Goal: Information Seeking & Learning: Learn about a topic

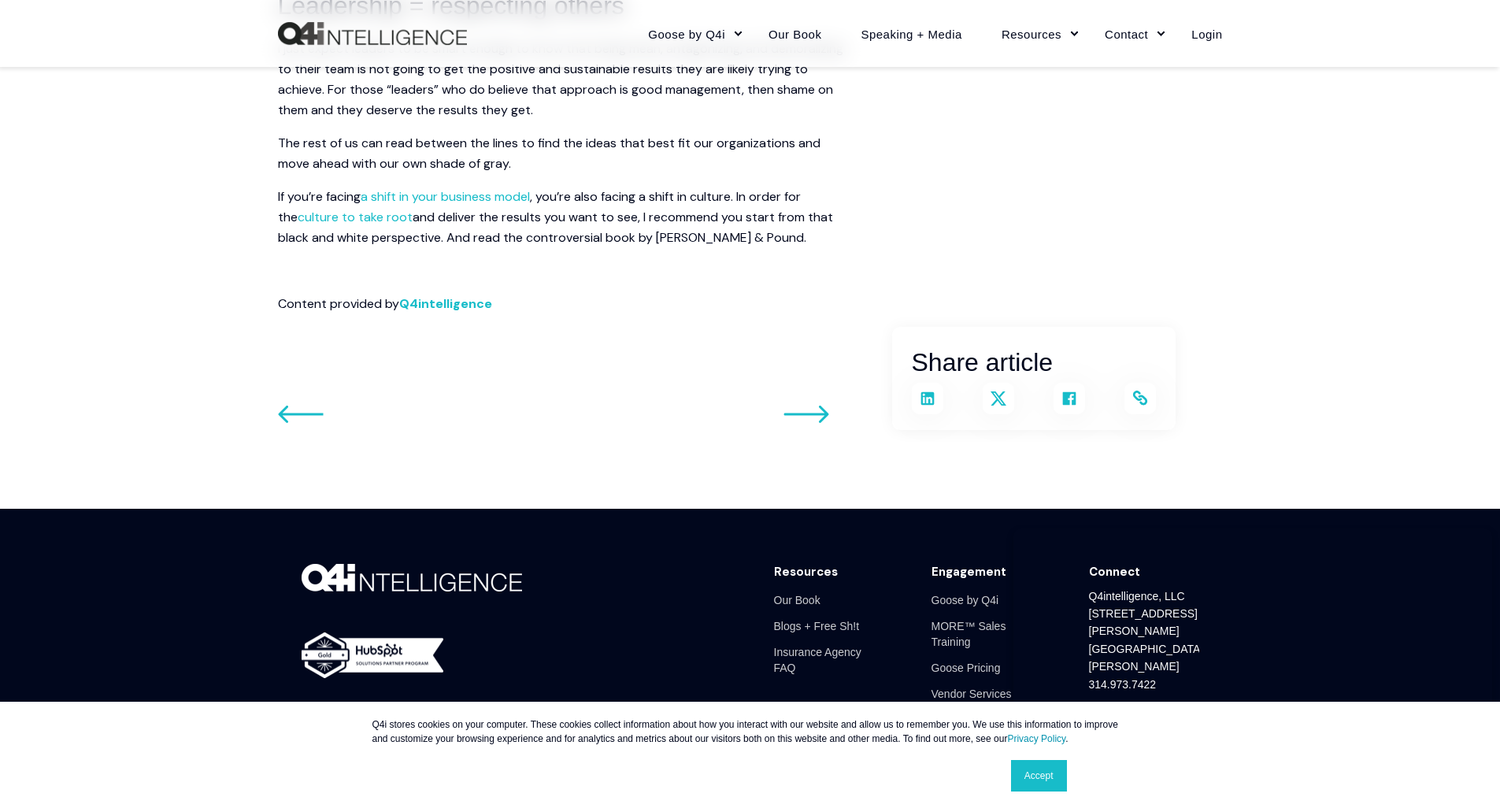
scroll to position [1362, 0]
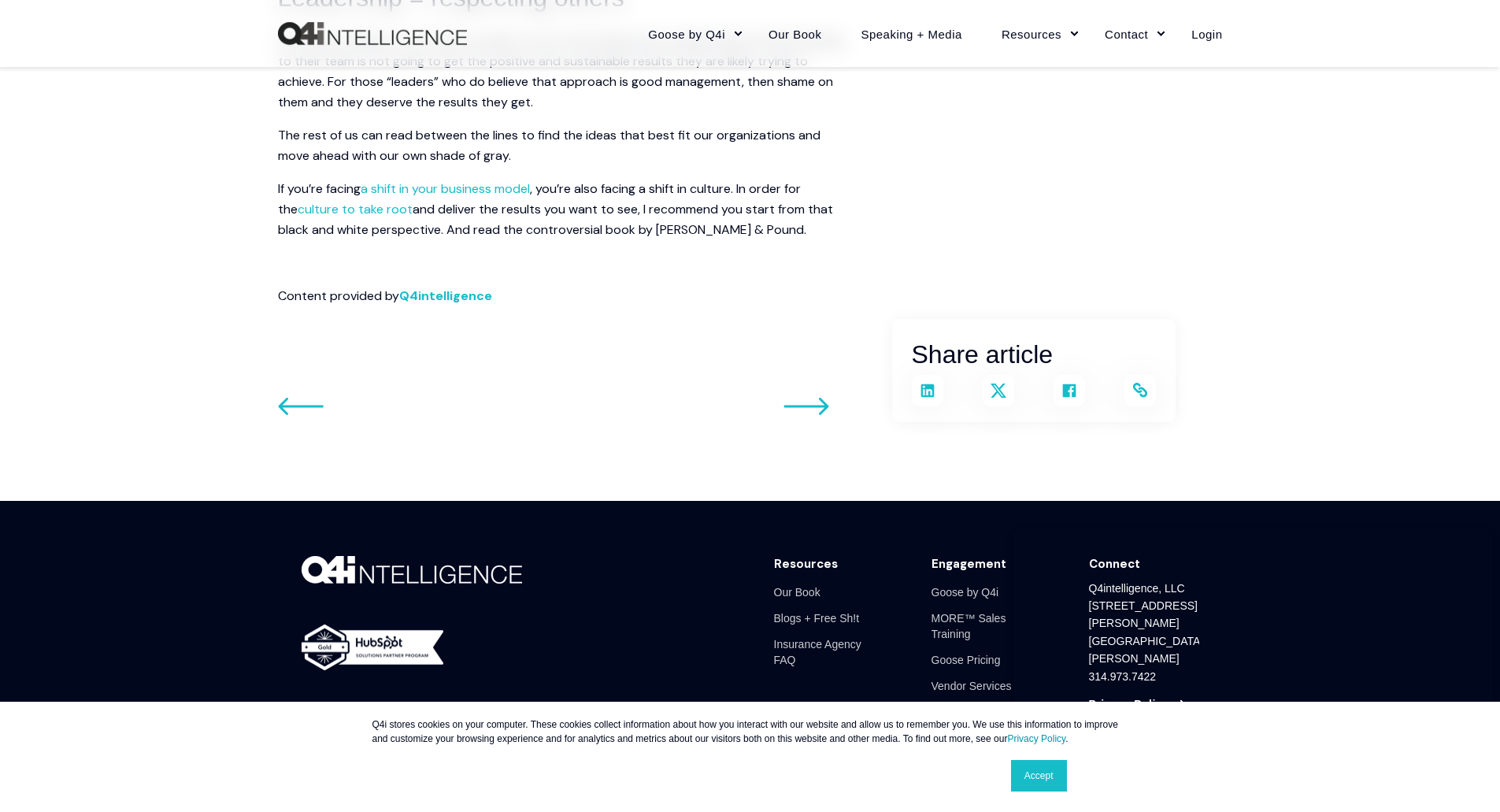
click at [817, 396] on icon "Go to previous post" at bounding box center [807, 406] width 45 height 19
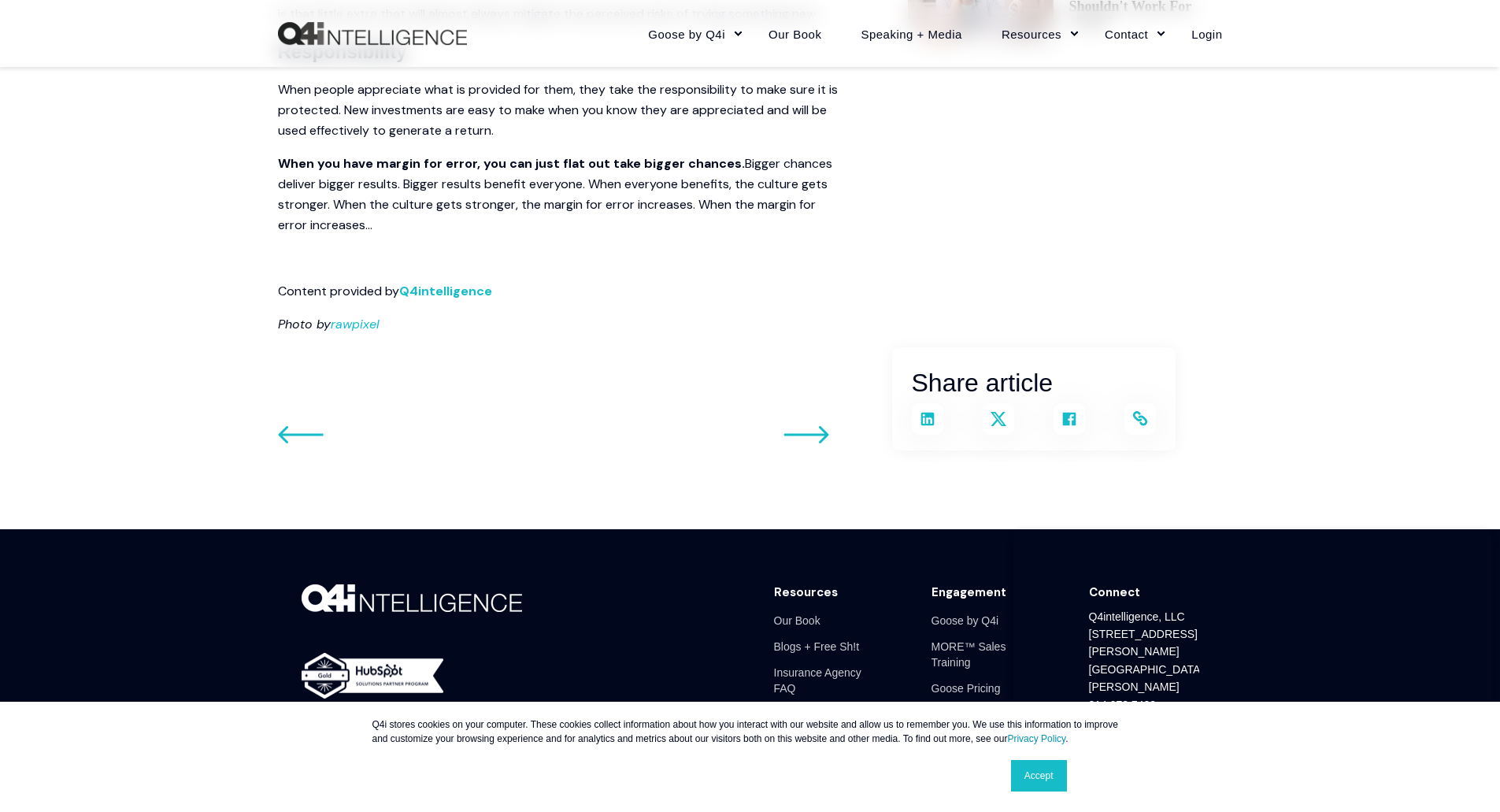
scroll to position [1019, 0]
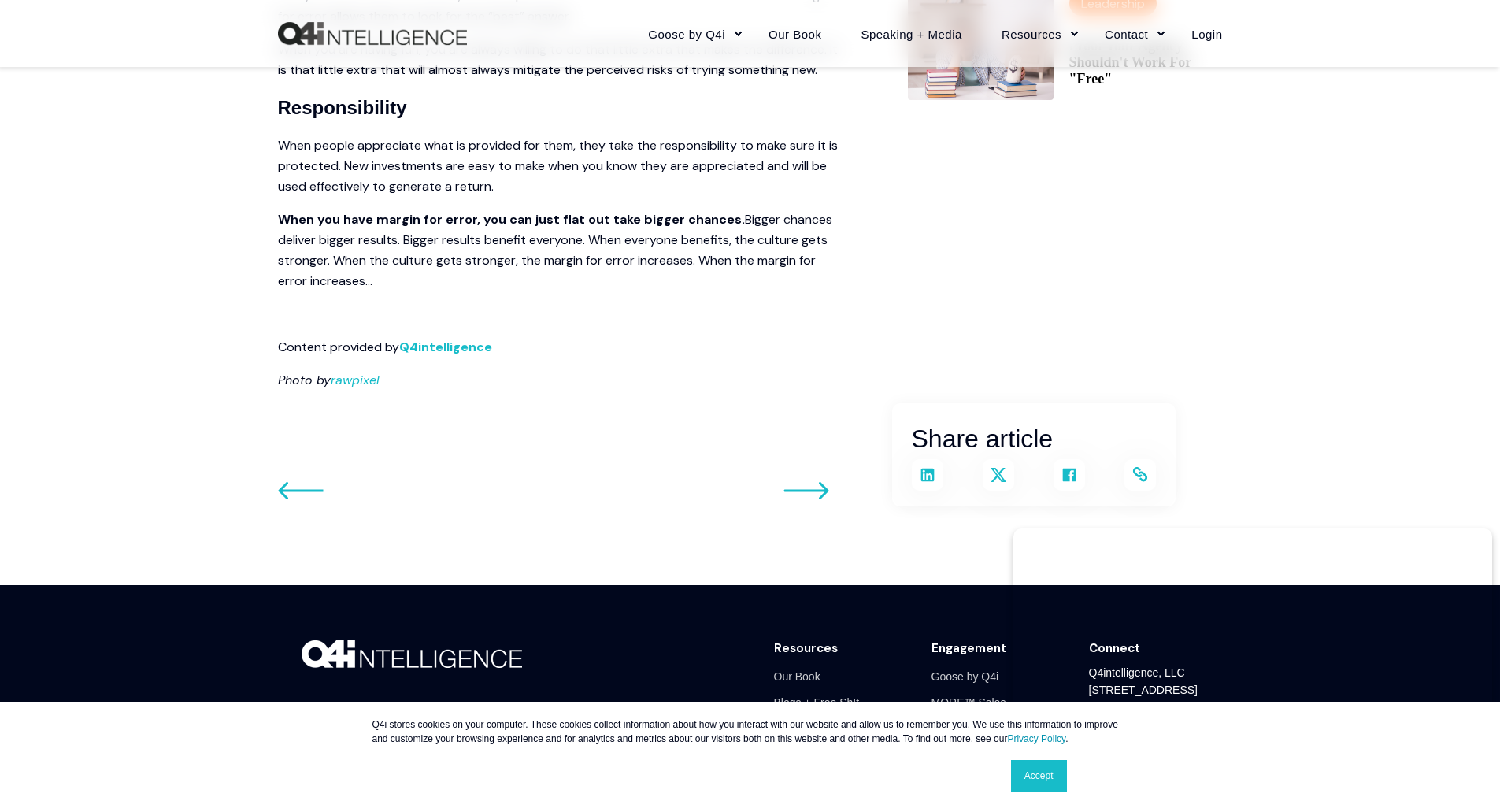
scroll to position [960, 0]
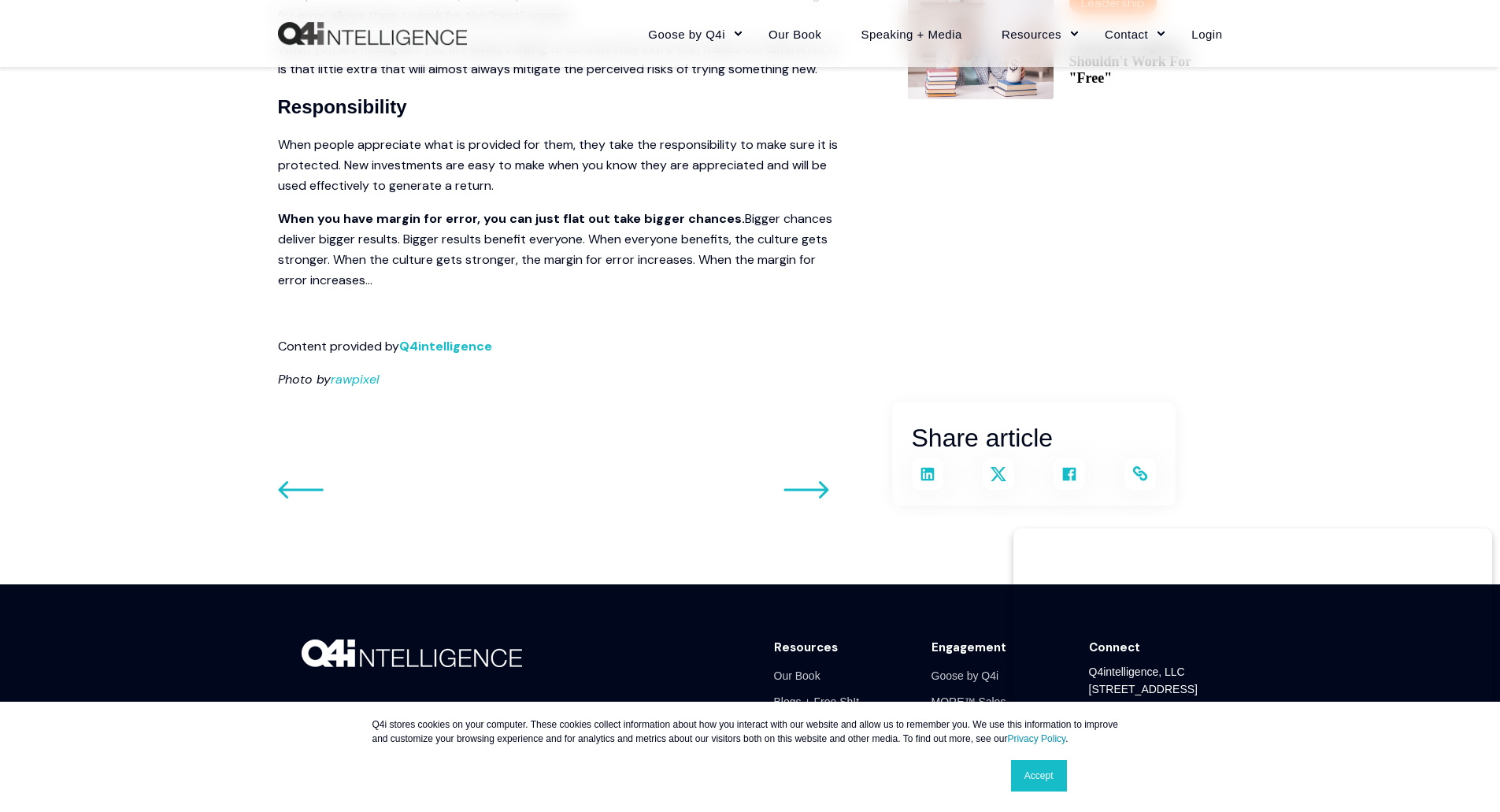
click at [825, 486] on icon "Go to previous post" at bounding box center [807, 489] width 45 height 17
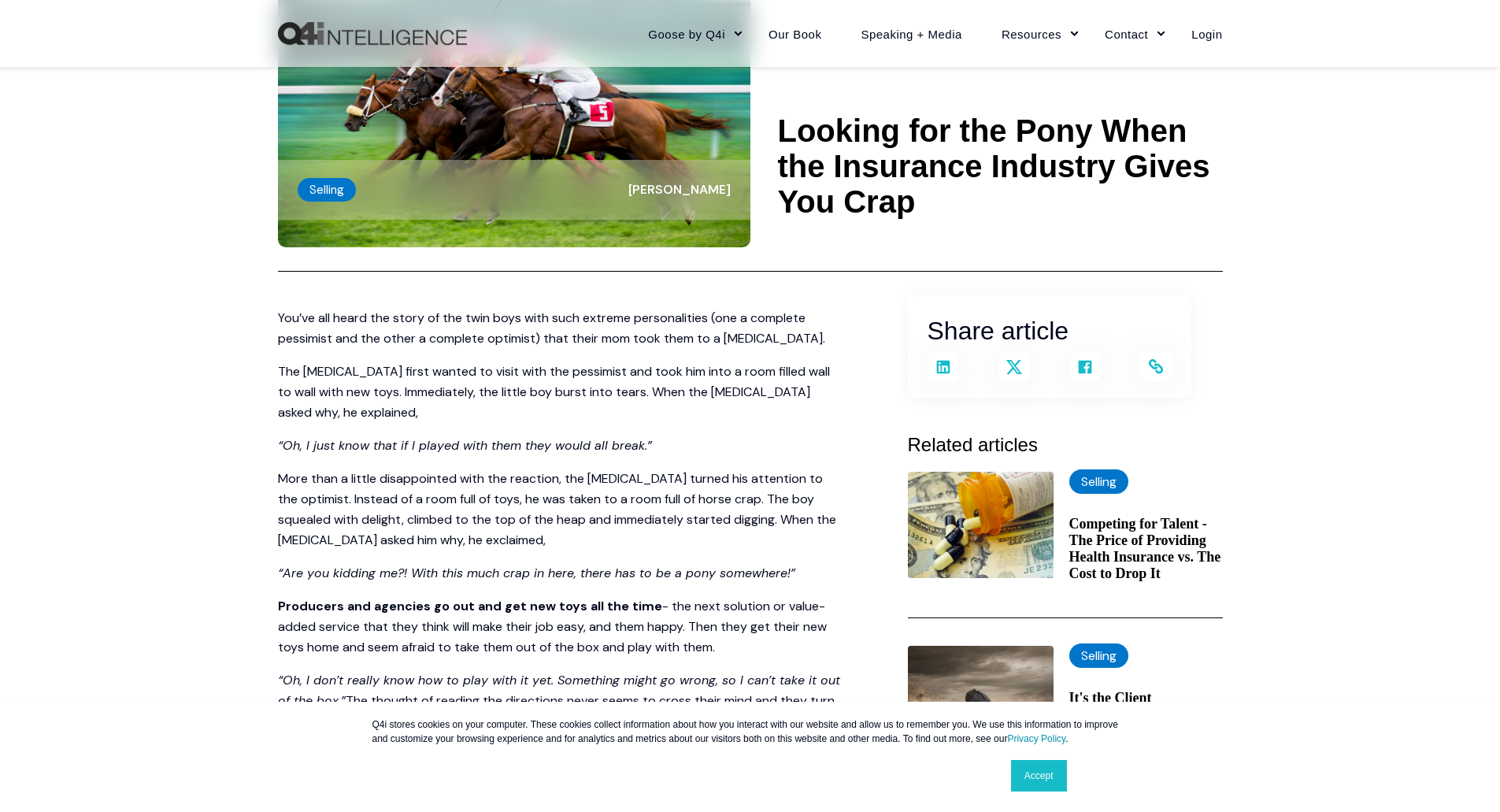
scroll to position [134, 0]
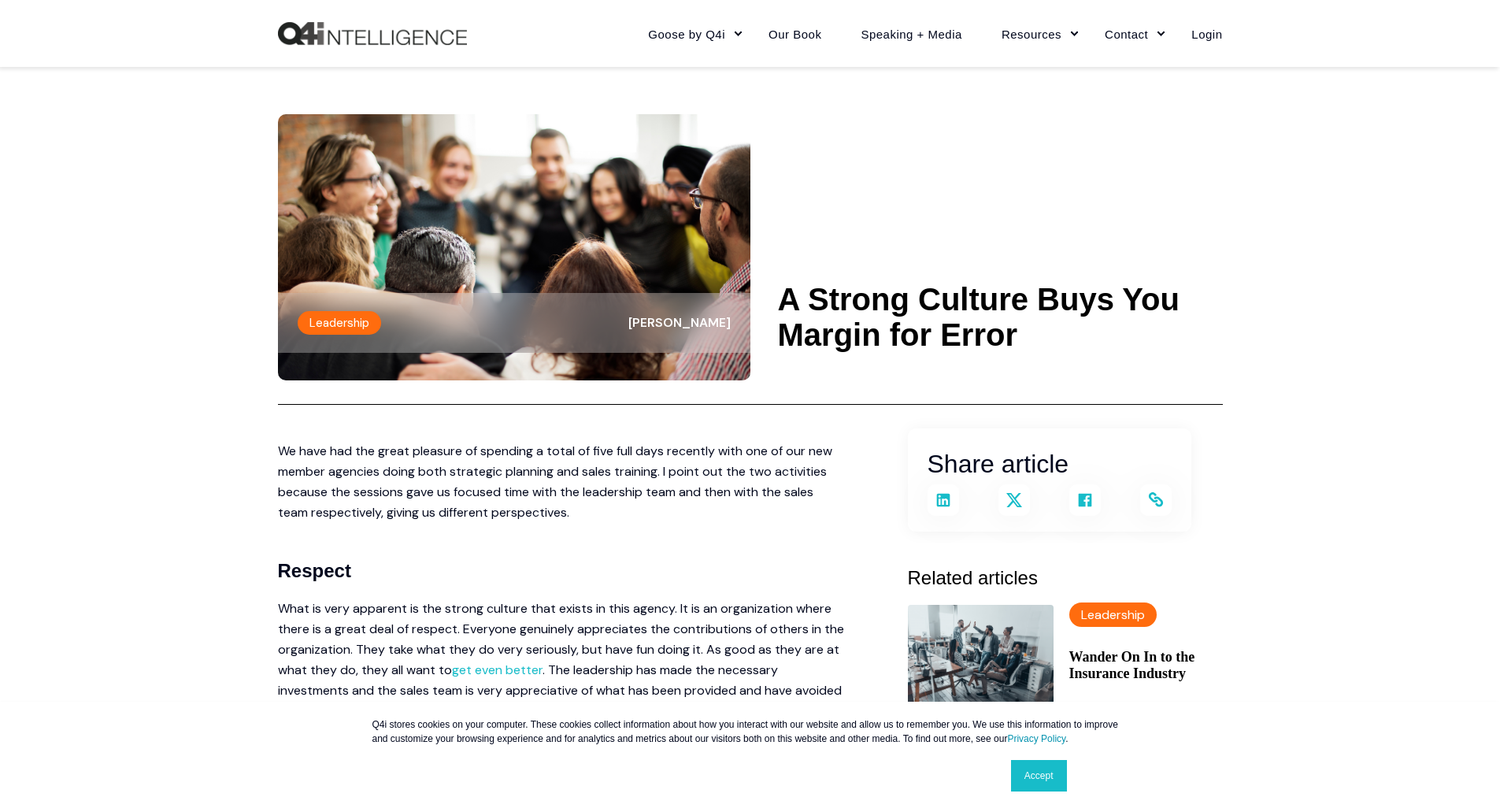
scroll to position [959, 0]
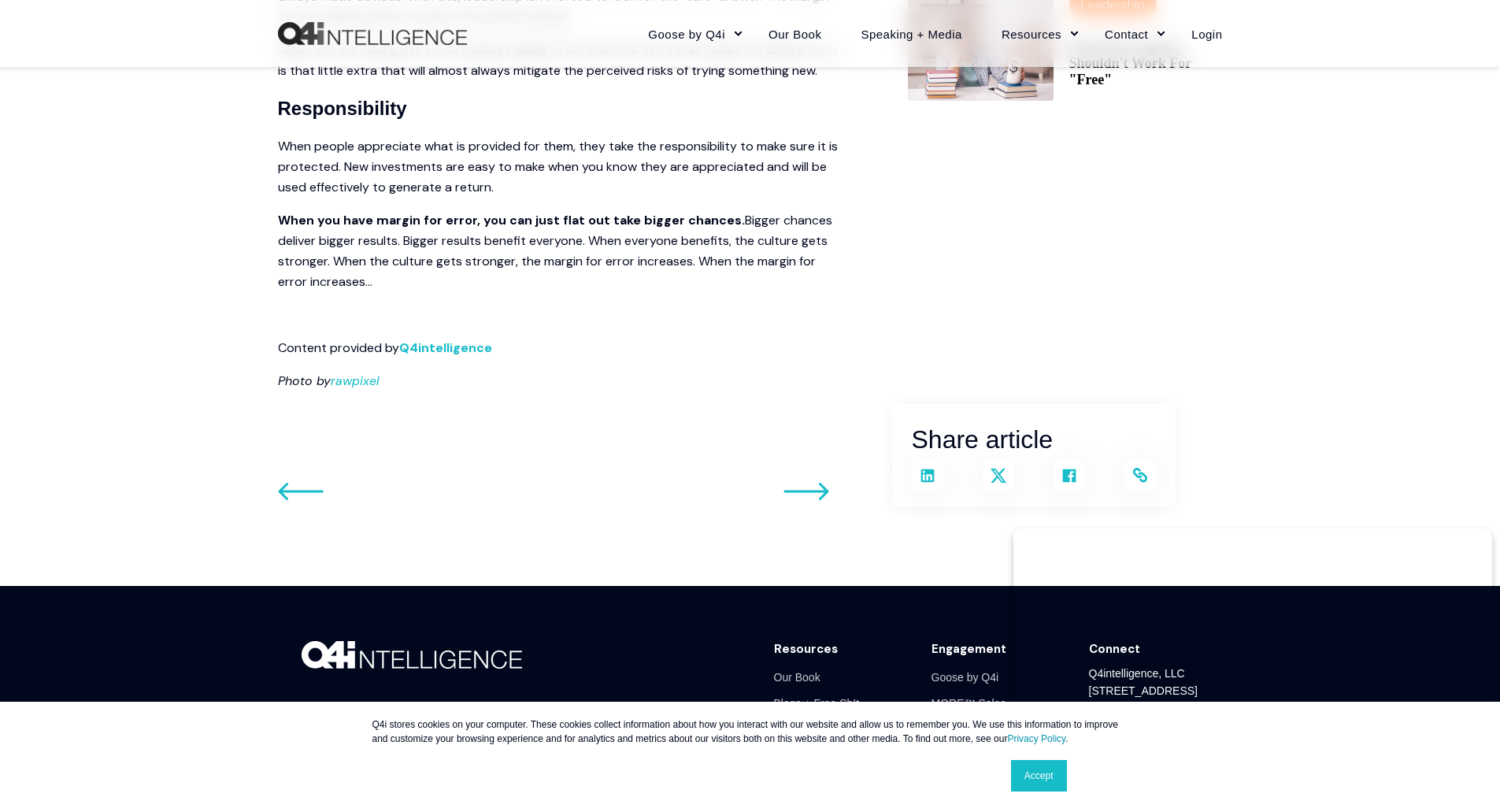
click at [818, 494] on icon "Go to previous post" at bounding box center [807, 491] width 45 height 19
